Goal: Transaction & Acquisition: Book appointment/travel/reservation

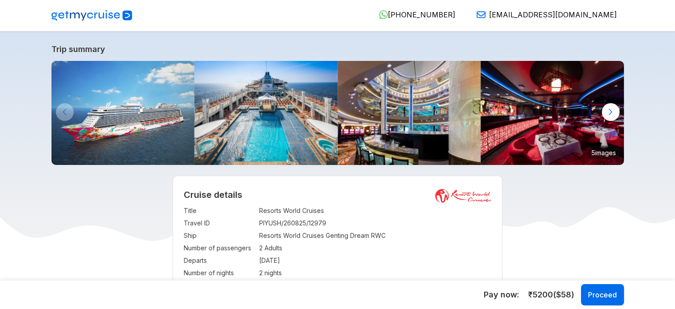
click at [162, 107] on img at bounding box center [123, 113] width 143 height 104
click at [363, 143] on img at bounding box center [409, 113] width 143 height 104
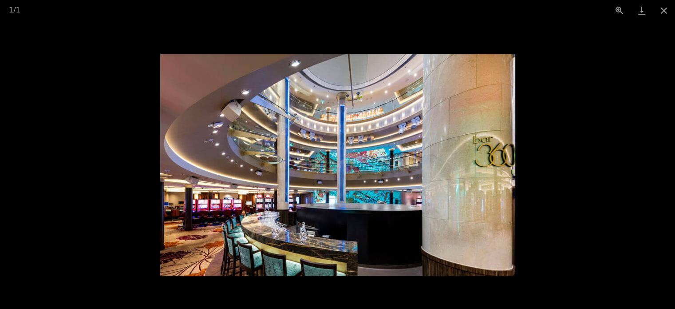
scroll to position [36, 0]
click at [559, 157] on picture at bounding box center [337, 165] width 675 height 288
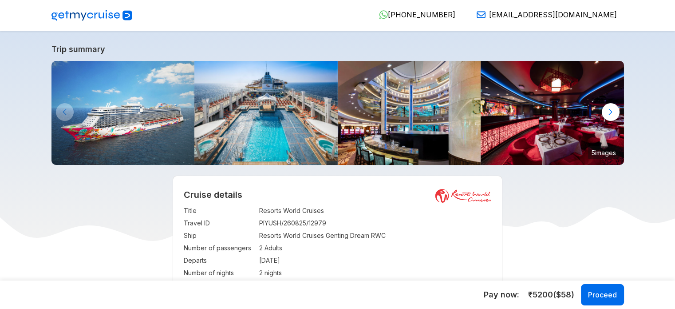
click at [612, 111] on div at bounding box center [611, 112] width 18 height 18
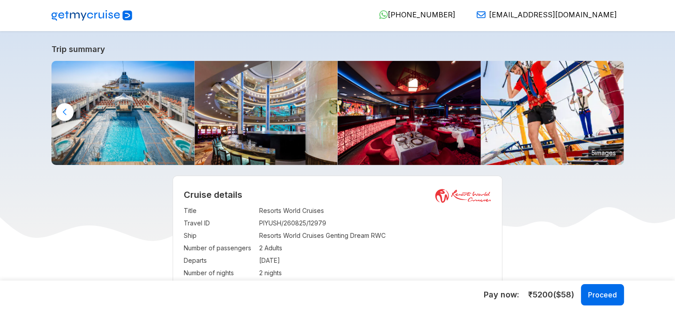
click at [612, 111] on img at bounding box center [552, 113] width 143 height 104
click at [357, 127] on img at bounding box center [409, 113] width 143 height 104
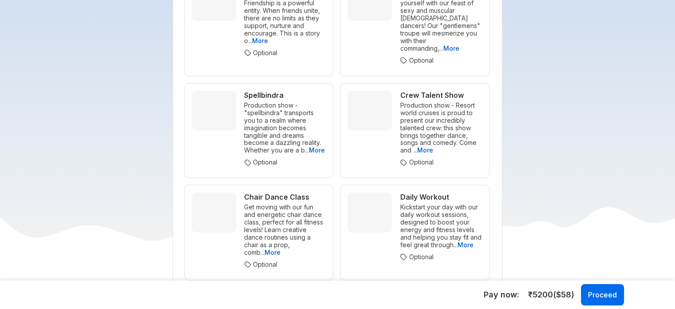
scroll to position [2575, 0]
